Goal: Task Accomplishment & Management: Complete application form

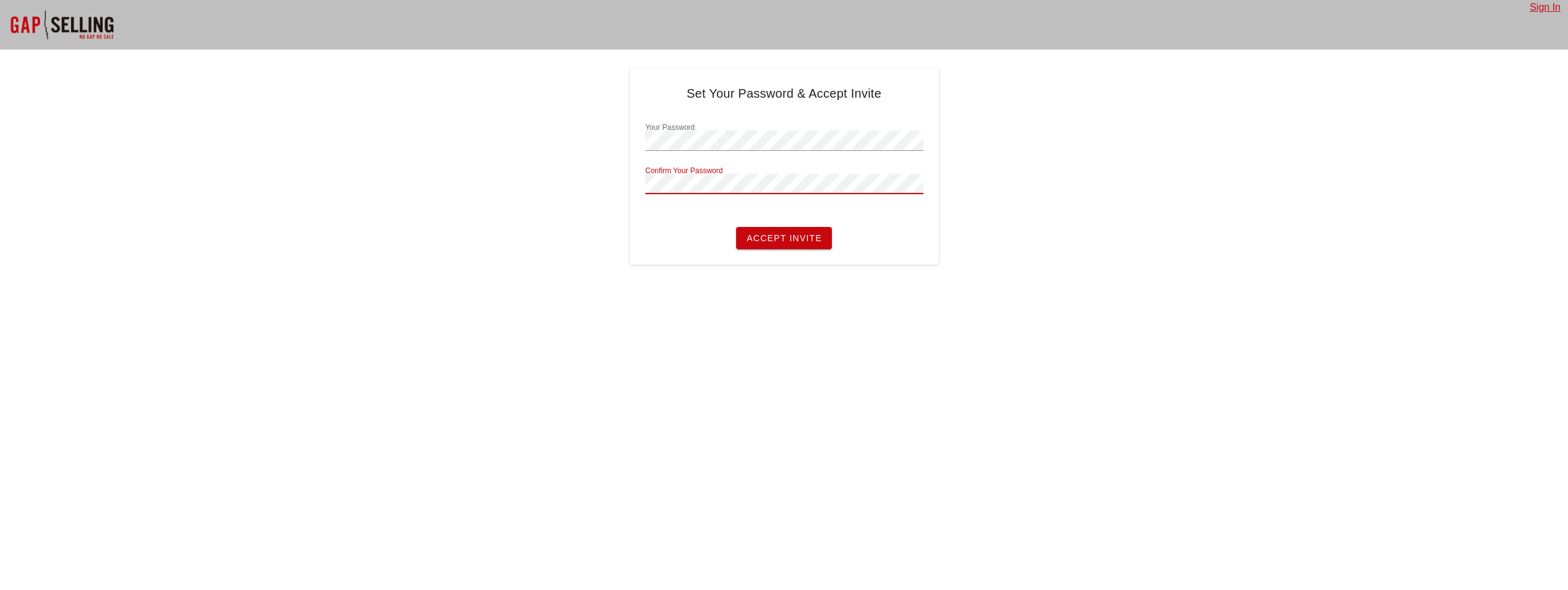
click at [736, 227] on button "Accept Invite" at bounding box center [784, 237] width 96 height 22
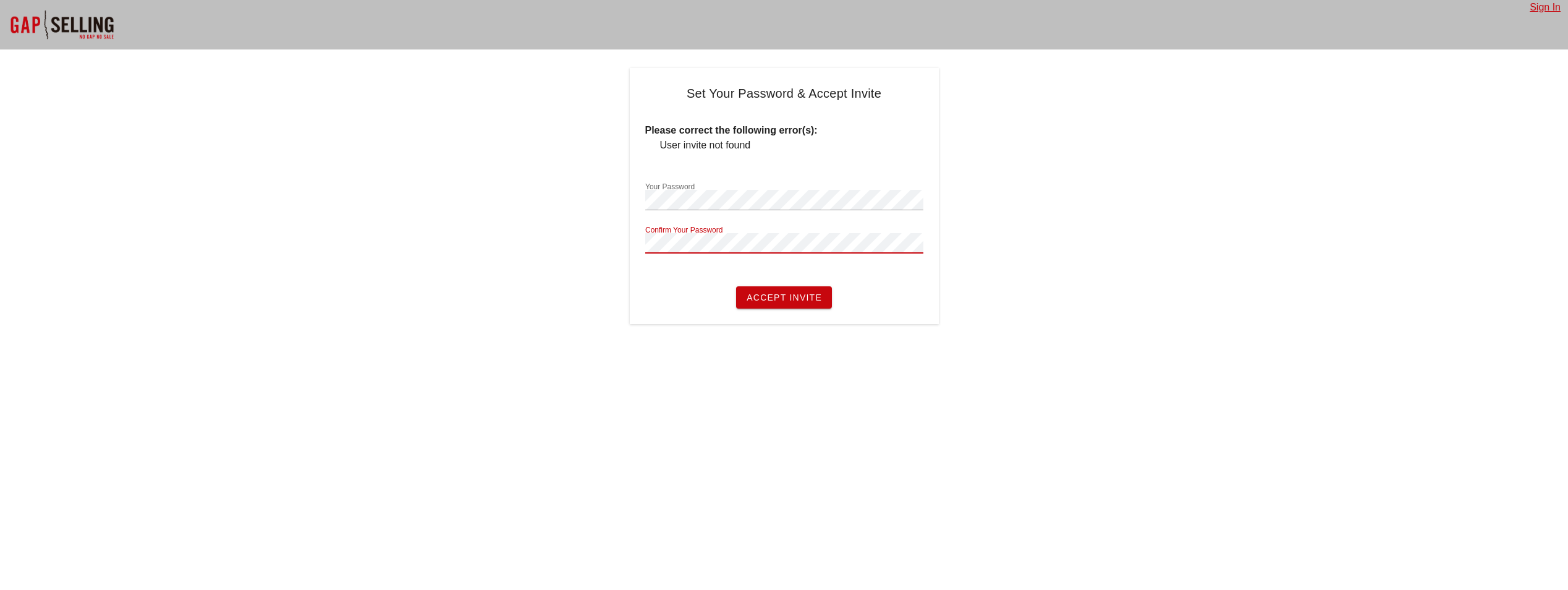
click at [779, 295] on button "Accept Invite" at bounding box center [784, 297] width 96 height 22
